Goal: Find contact information: Find contact information

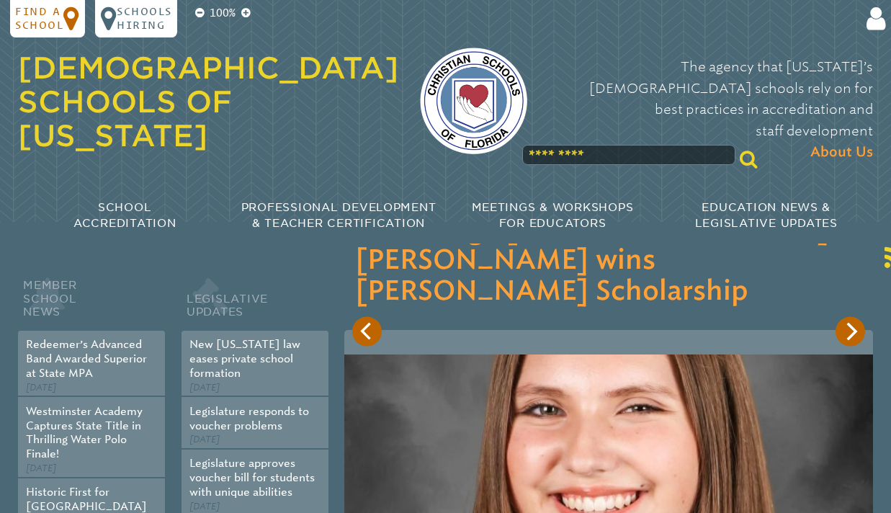
click at [69, 14] on icon at bounding box center [71, 18] width 17 height 27
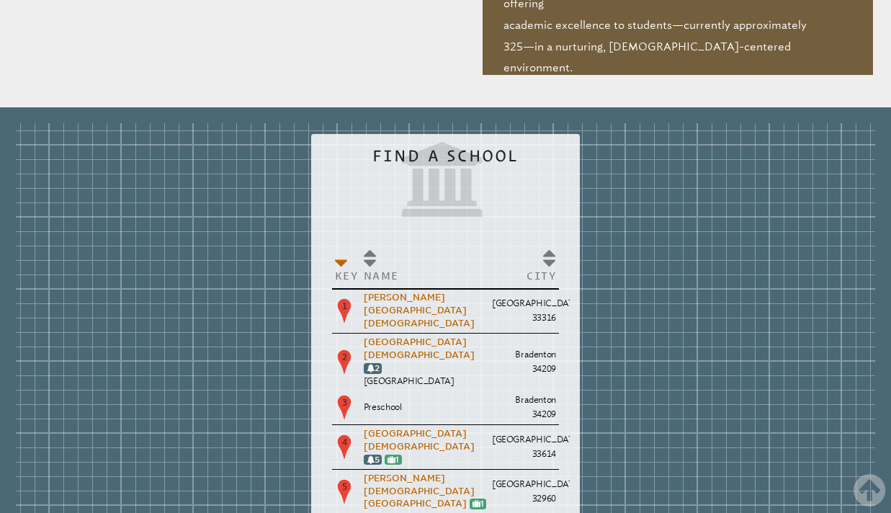
scroll to position [1533, 0]
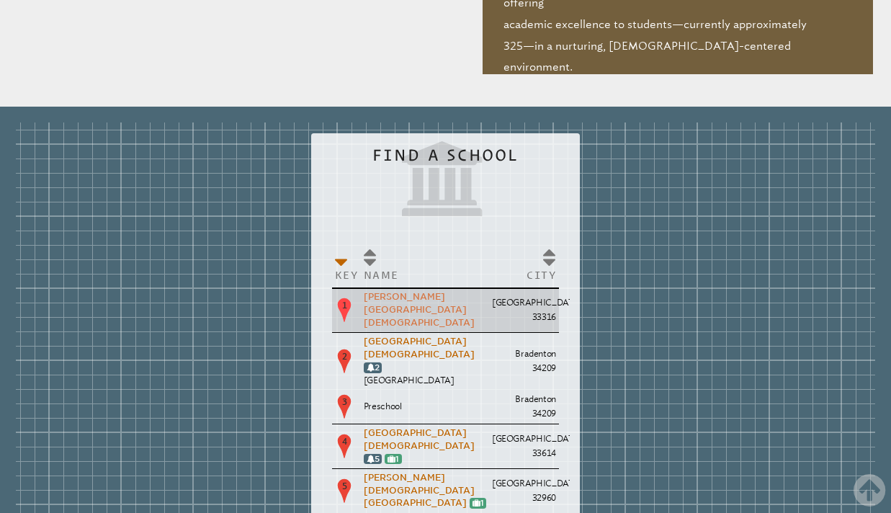
click at [405, 292] on link "[PERSON_NAME][GEOGRAPHIC_DATA][DEMOGRAPHIC_DATA]" at bounding box center [419, 310] width 111 height 36
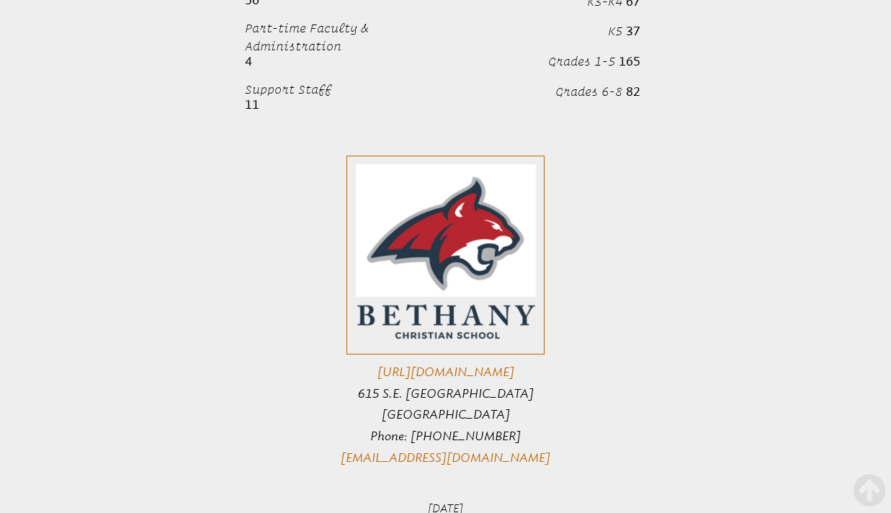
scroll to position [1361, 0]
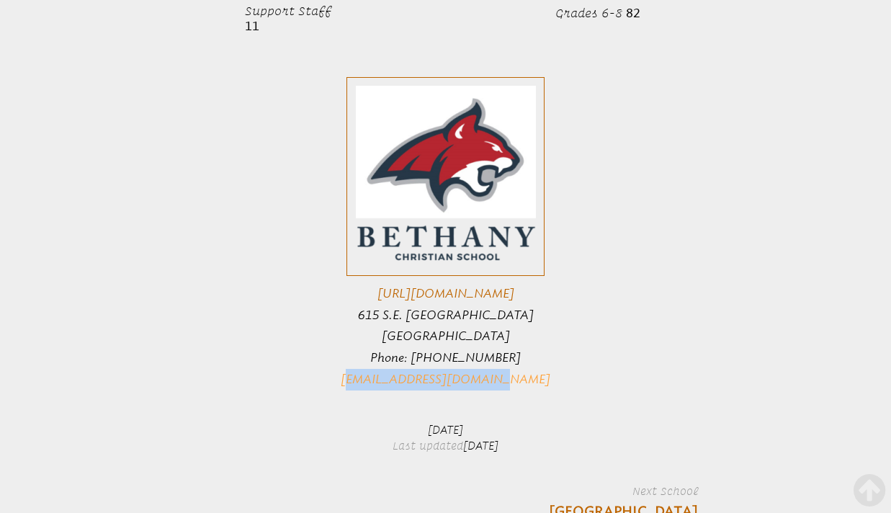
drag, startPoint x: 524, startPoint y: 304, endPoint x: 380, endPoint y: 306, distance: 144.0
click at [380, 306] on p "[URL][DOMAIN_NAME] 615 S.E. [STREET_ADDRESS] Phone: [PHONE_NUMBER] [EMAIL_ADDRE…" at bounding box center [445, 233] width 505 height 312
copy link "[EMAIL_ADDRESS][DOMAIN_NAME]"
